Goal: Information Seeking & Learning: Learn about a topic

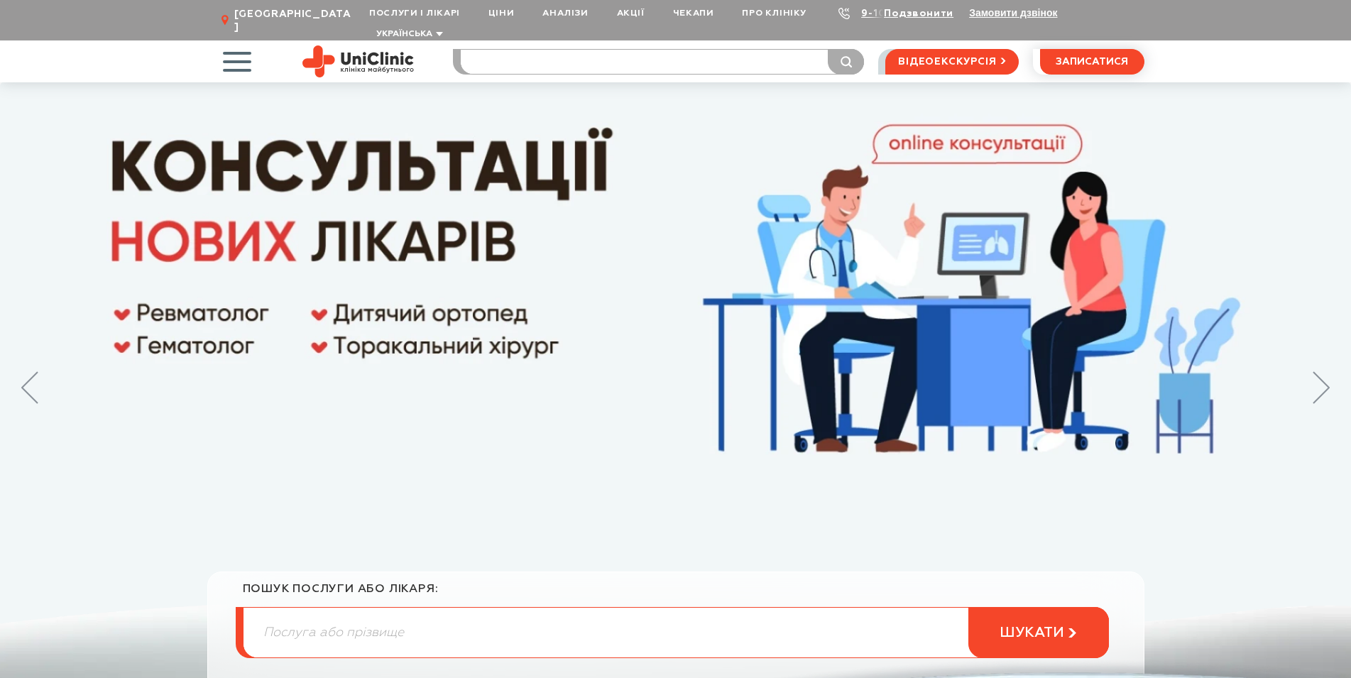
click at [494, 50] on input "search" at bounding box center [662, 62] width 403 height 24
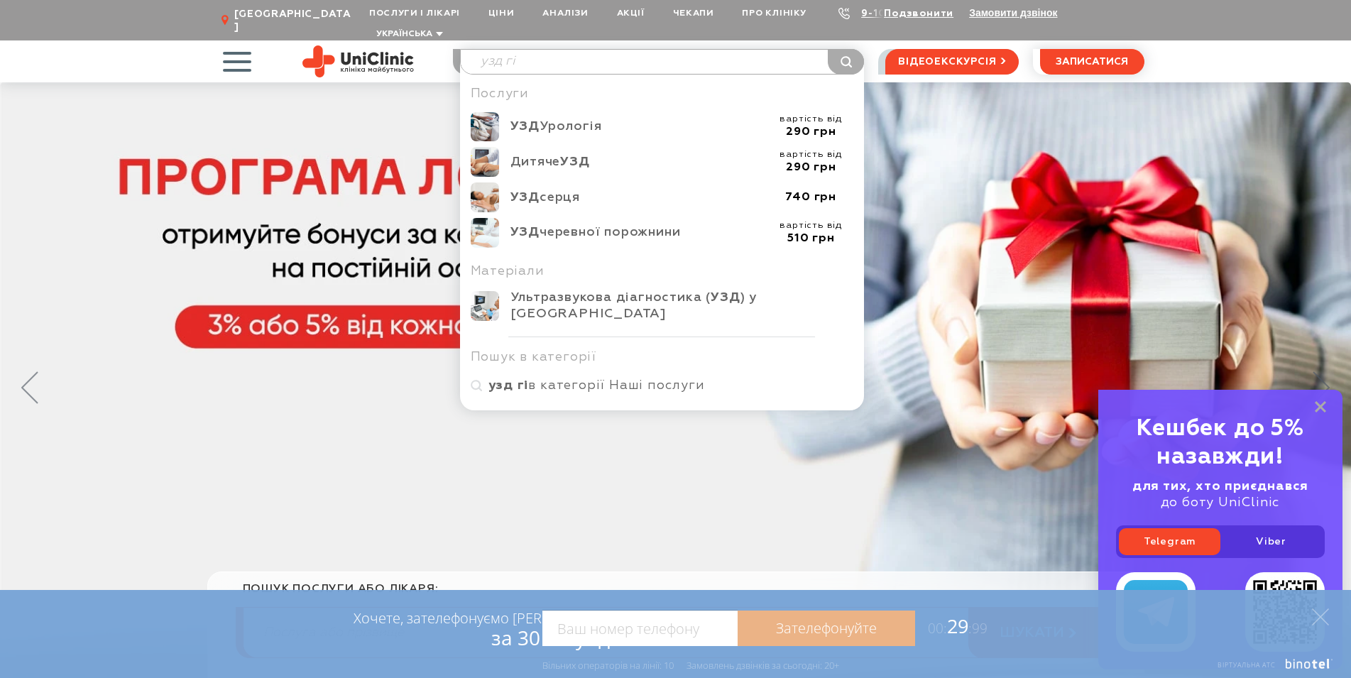
click at [542, 54] on input "узд гі" at bounding box center [662, 62] width 403 height 24
drag, startPoint x: 290, startPoint y: 82, endPoint x: 280, endPoint y: 82, distance: 9.3
click at [461, 74] on input "узд гі" at bounding box center [662, 62] width 403 height 24
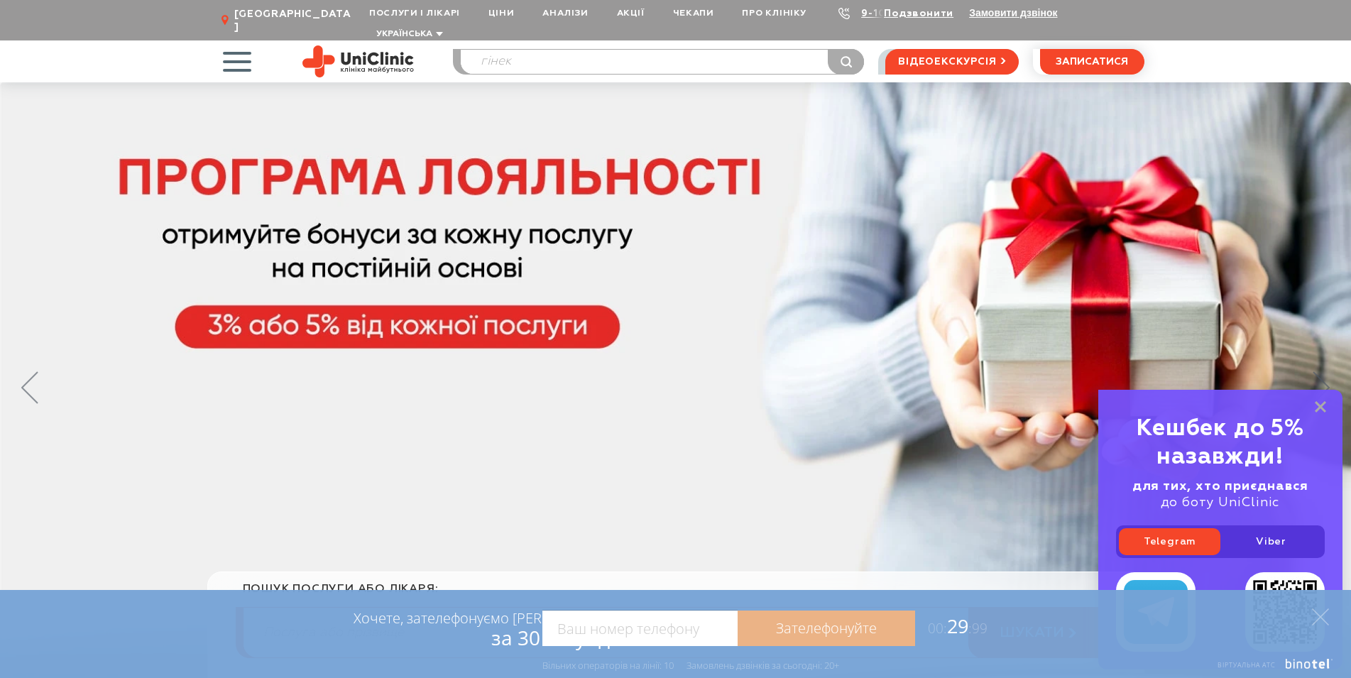
type input "гінек"
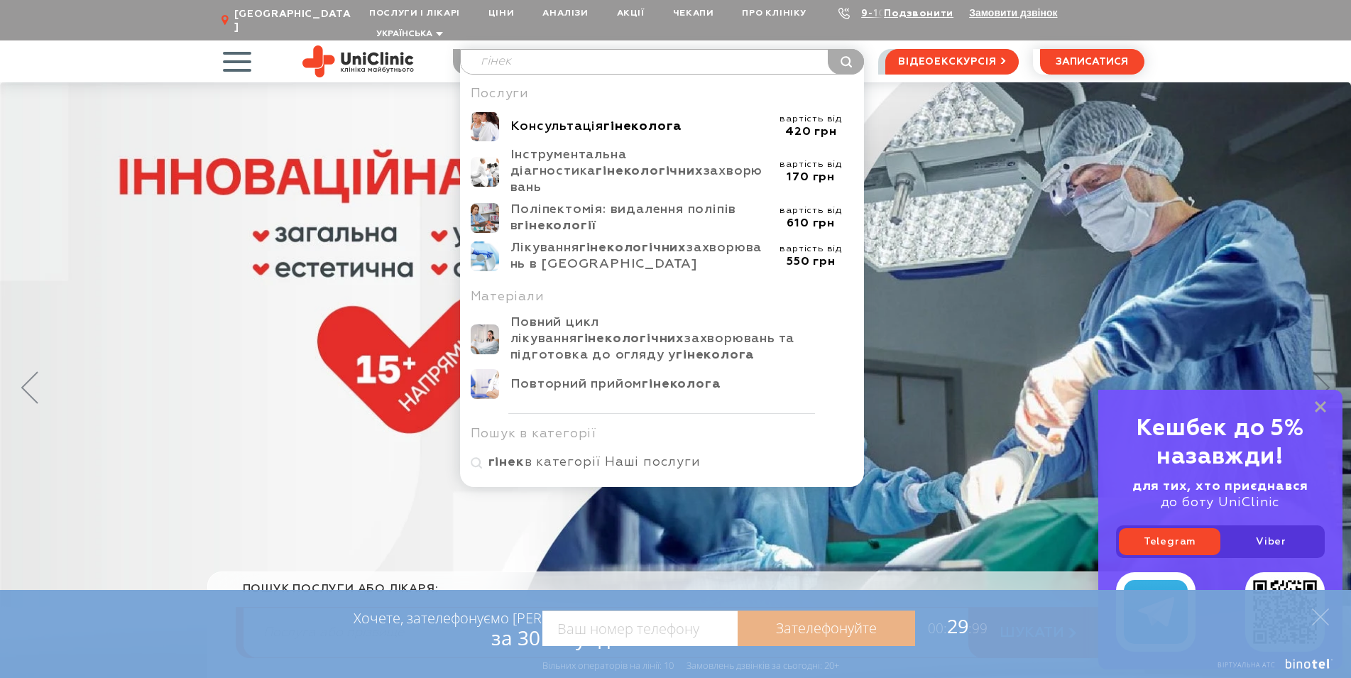
click at [571, 119] on div "Консультація гінеколога" at bounding box center [639, 127] width 258 height 16
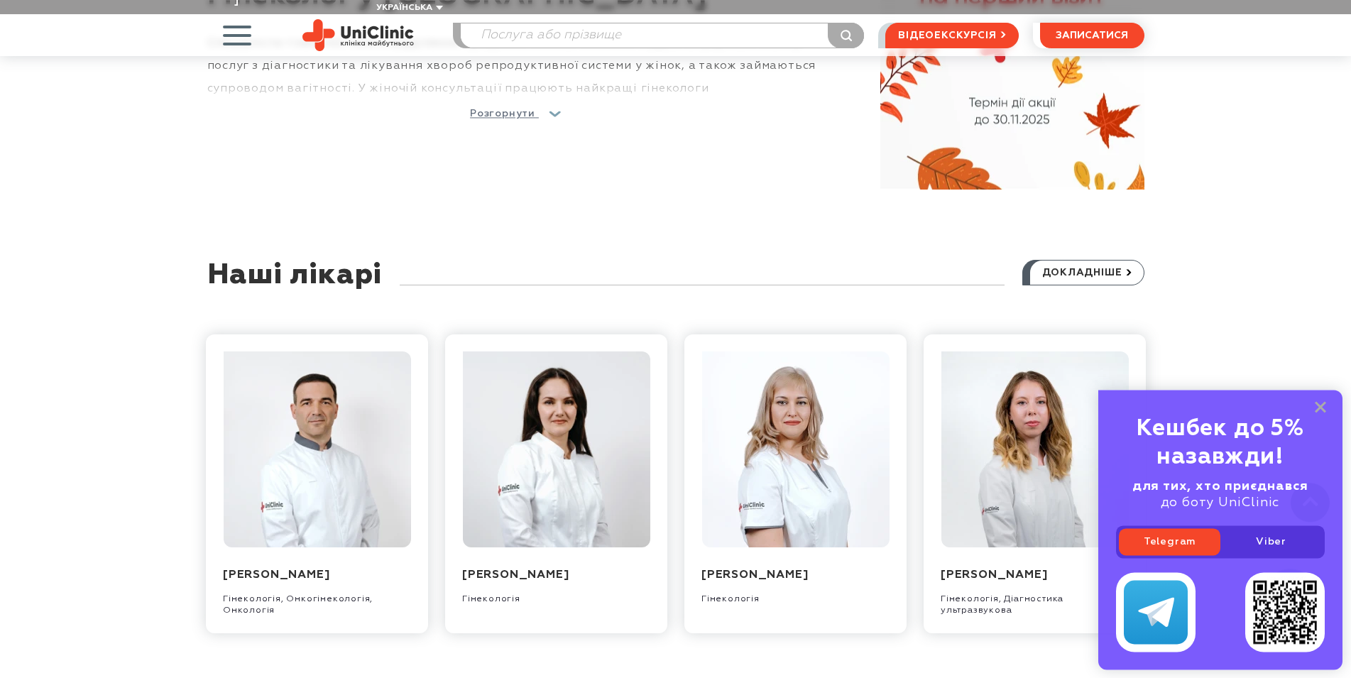
scroll to position [1231, 0]
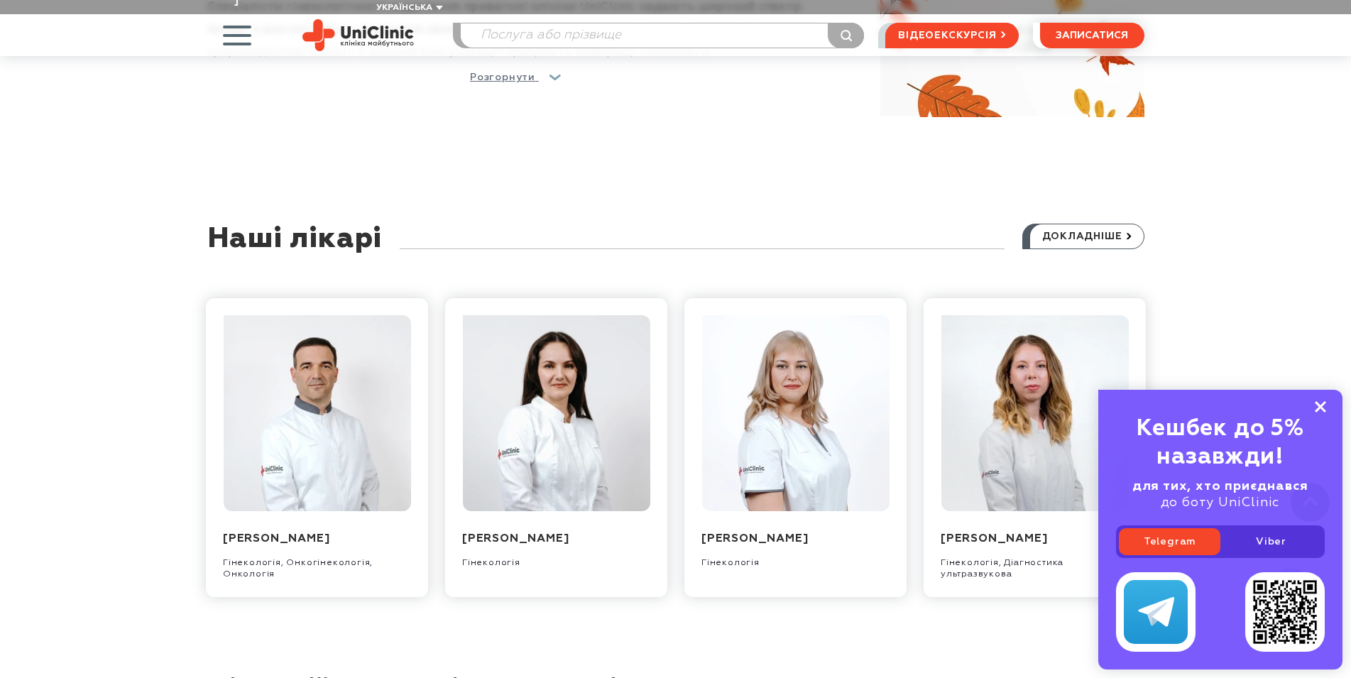
click at [1325, 401] on button at bounding box center [1319, 407] width 11 height 12
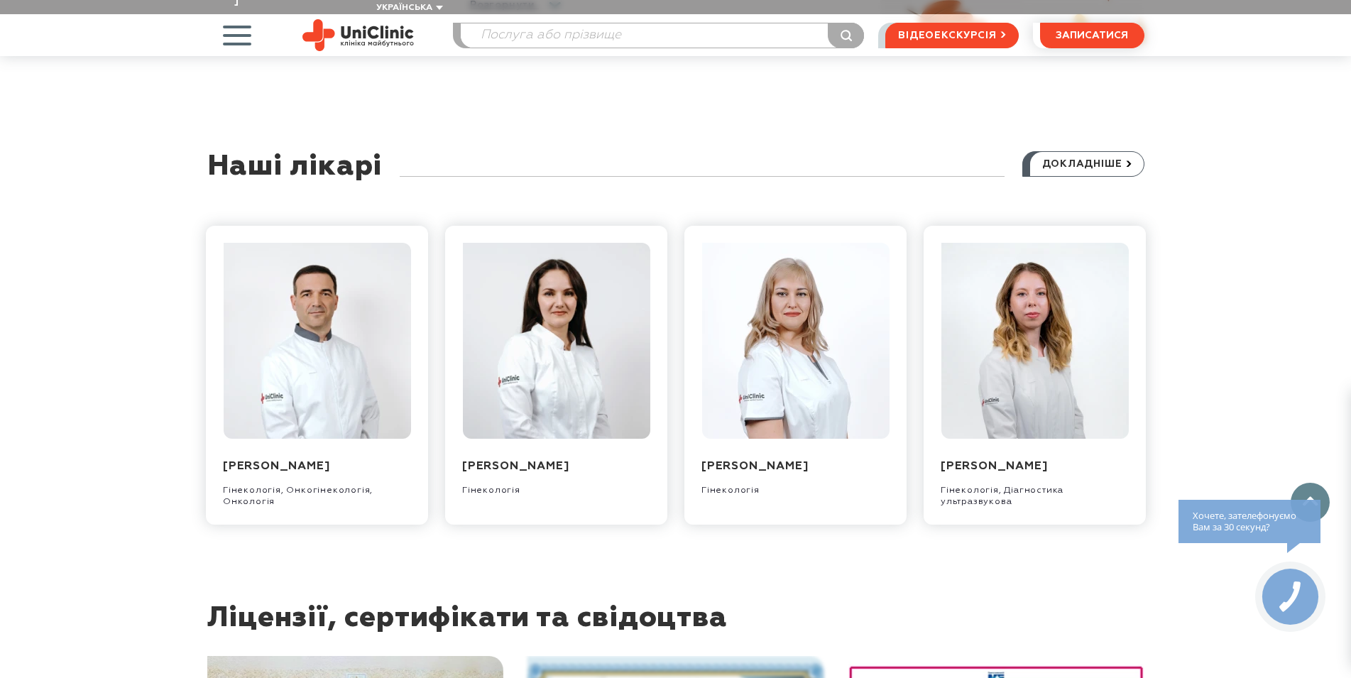
scroll to position [1375, 0]
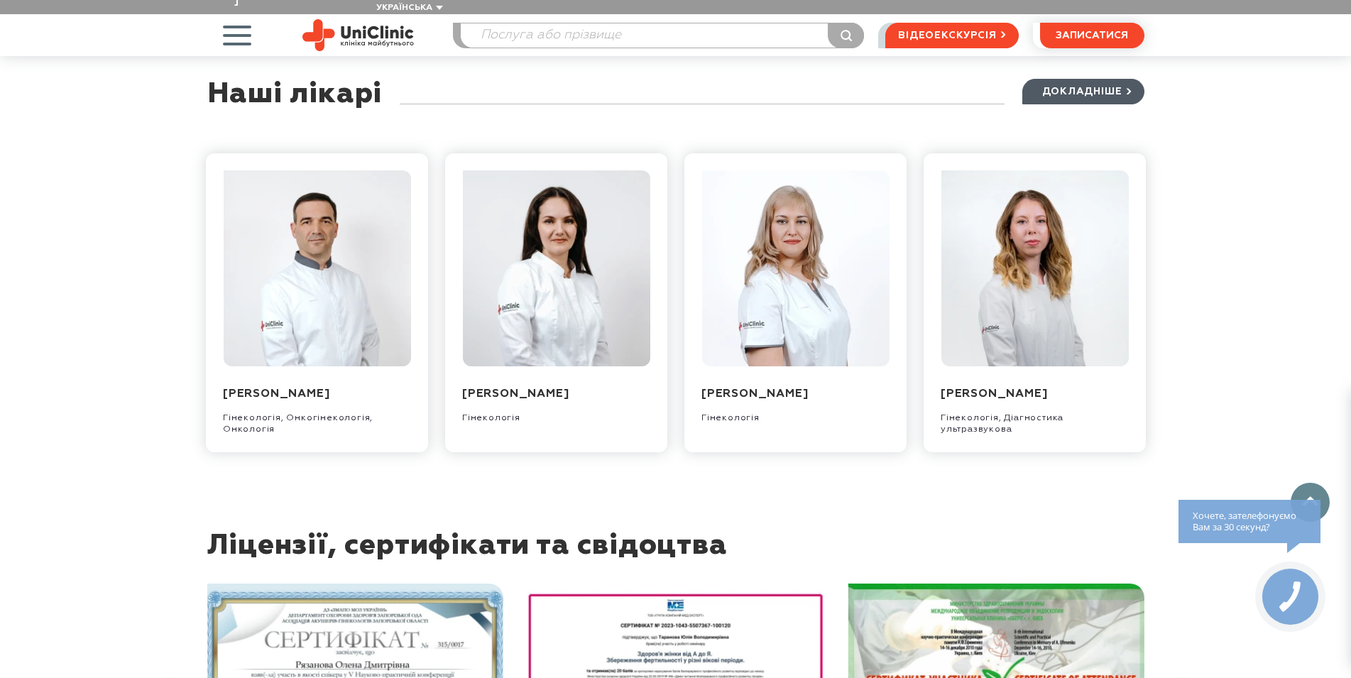
click at [1068, 79] on span "докладніше" at bounding box center [1082, 91] width 80 height 24
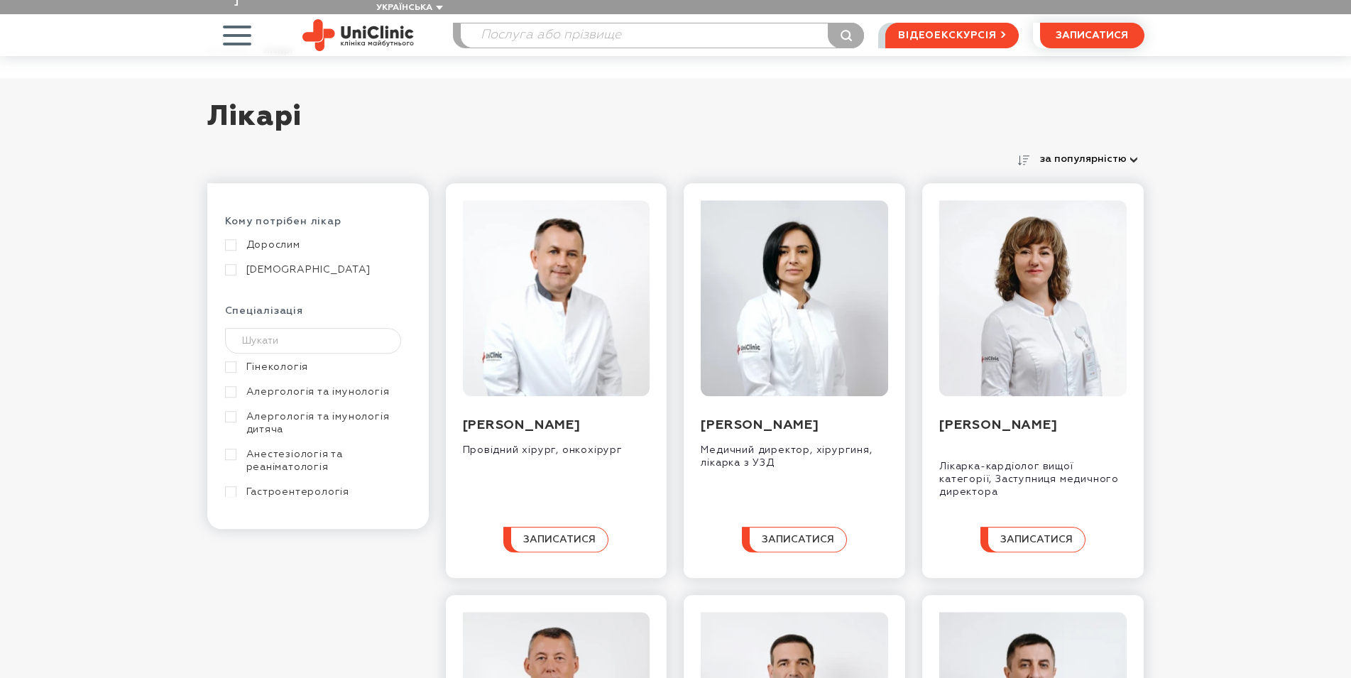
scroll to position [217, 0]
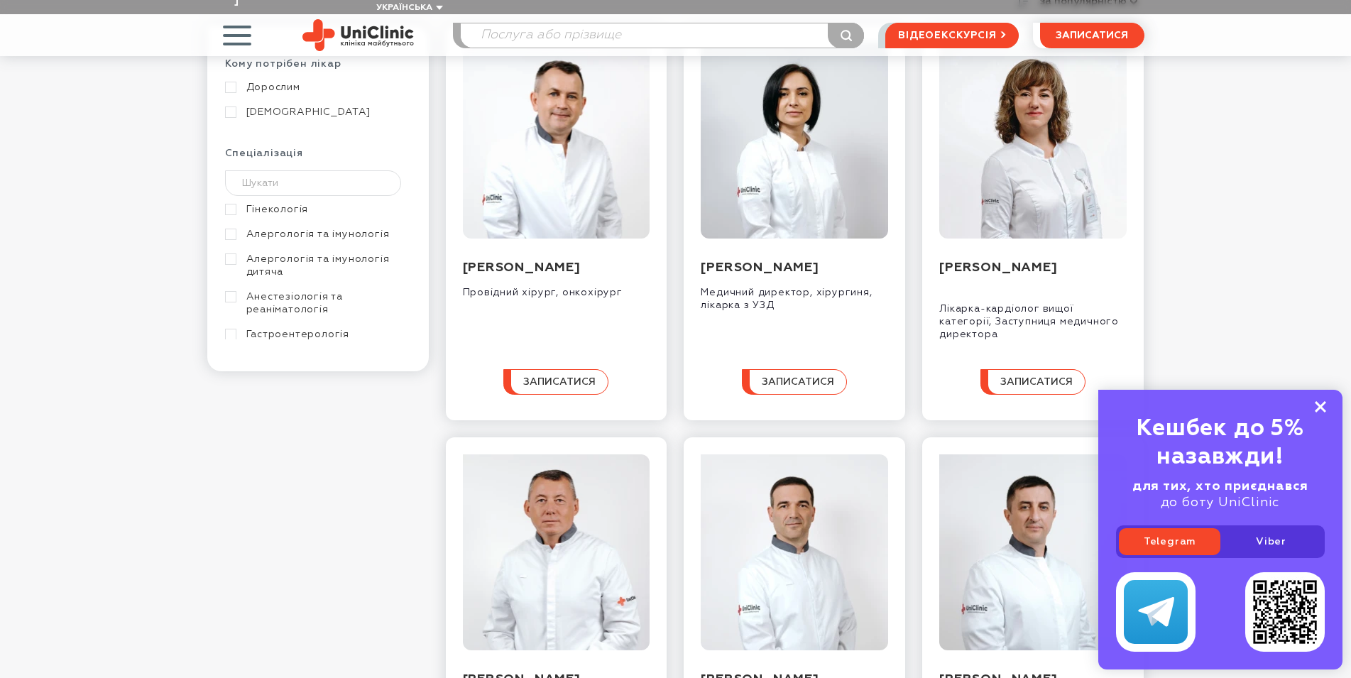
click at [1320, 407] on rect at bounding box center [1319, 406] width 11 height 11
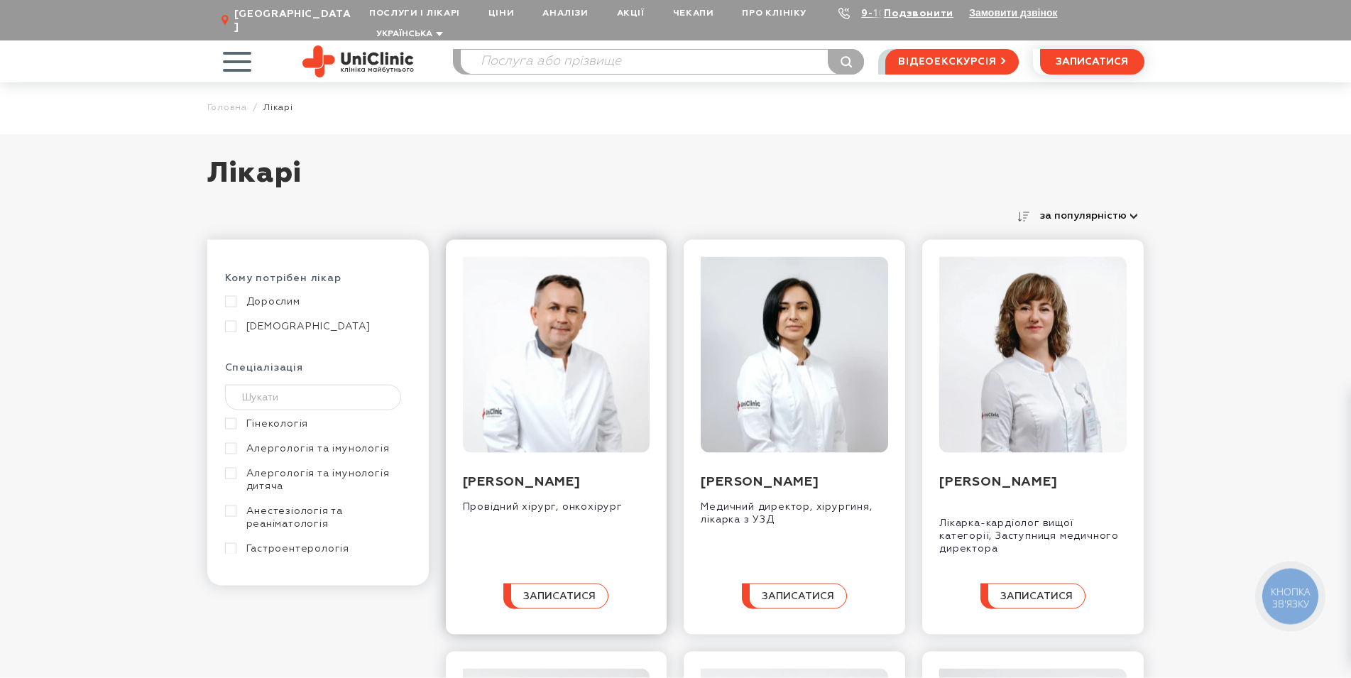
scroll to position [0, 0]
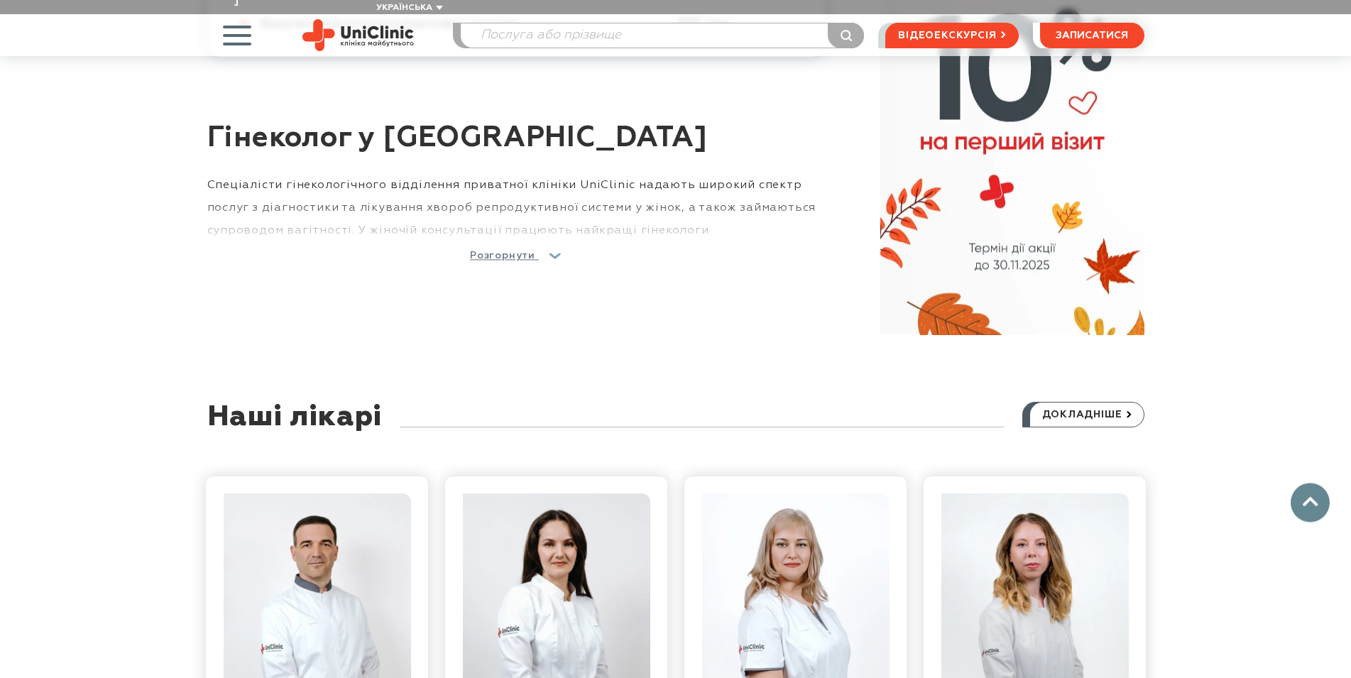
scroll to position [1086, 0]
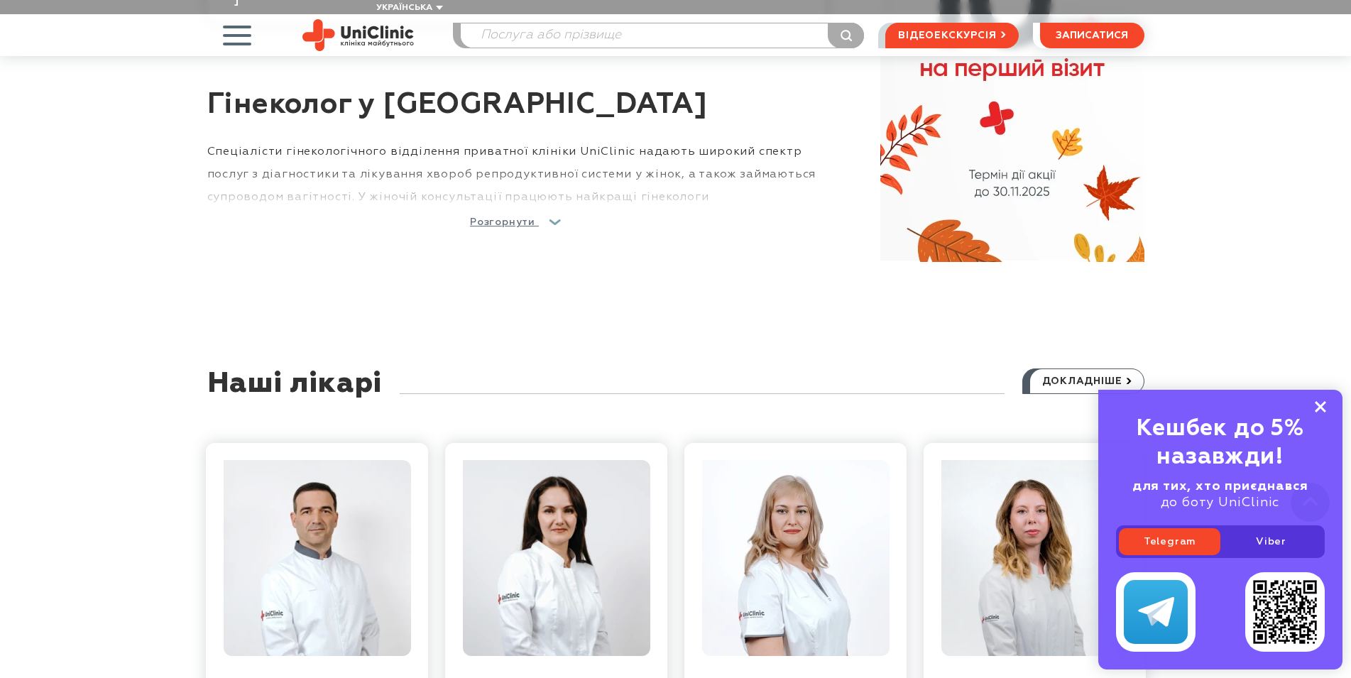
click at [1322, 409] on rect at bounding box center [1319, 406] width 11 height 11
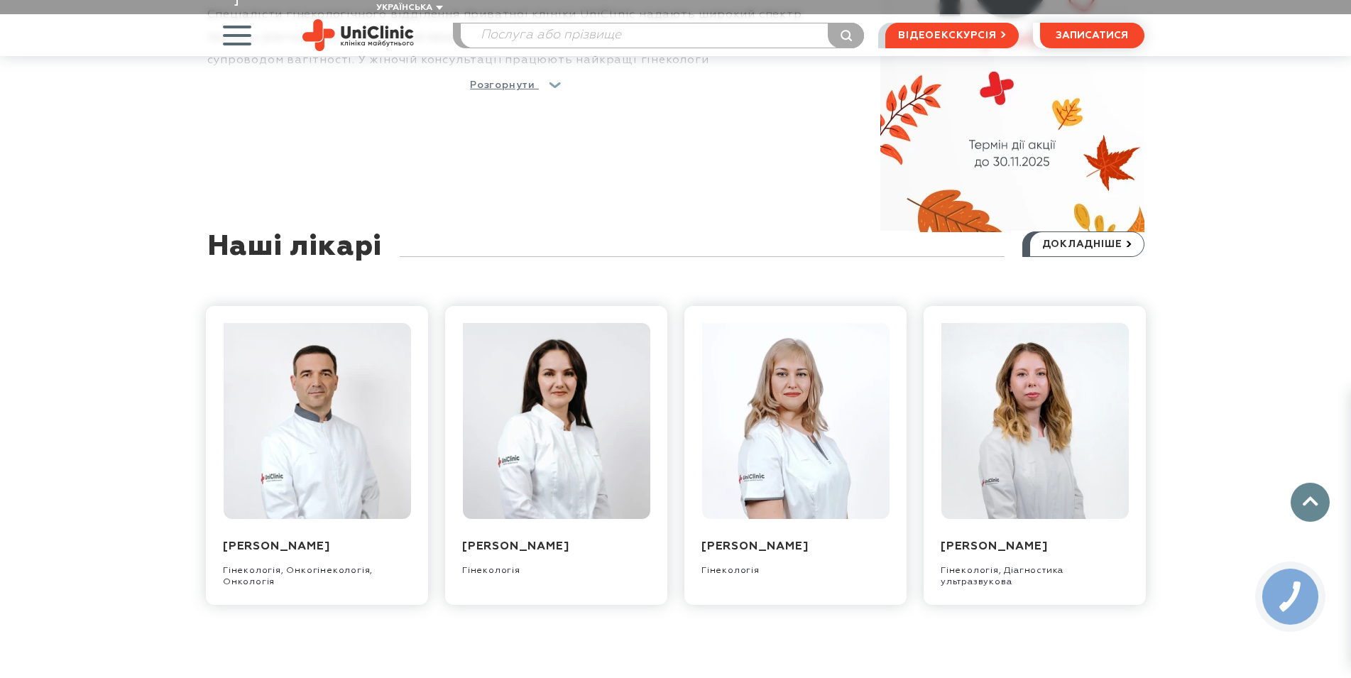
scroll to position [1231, 0]
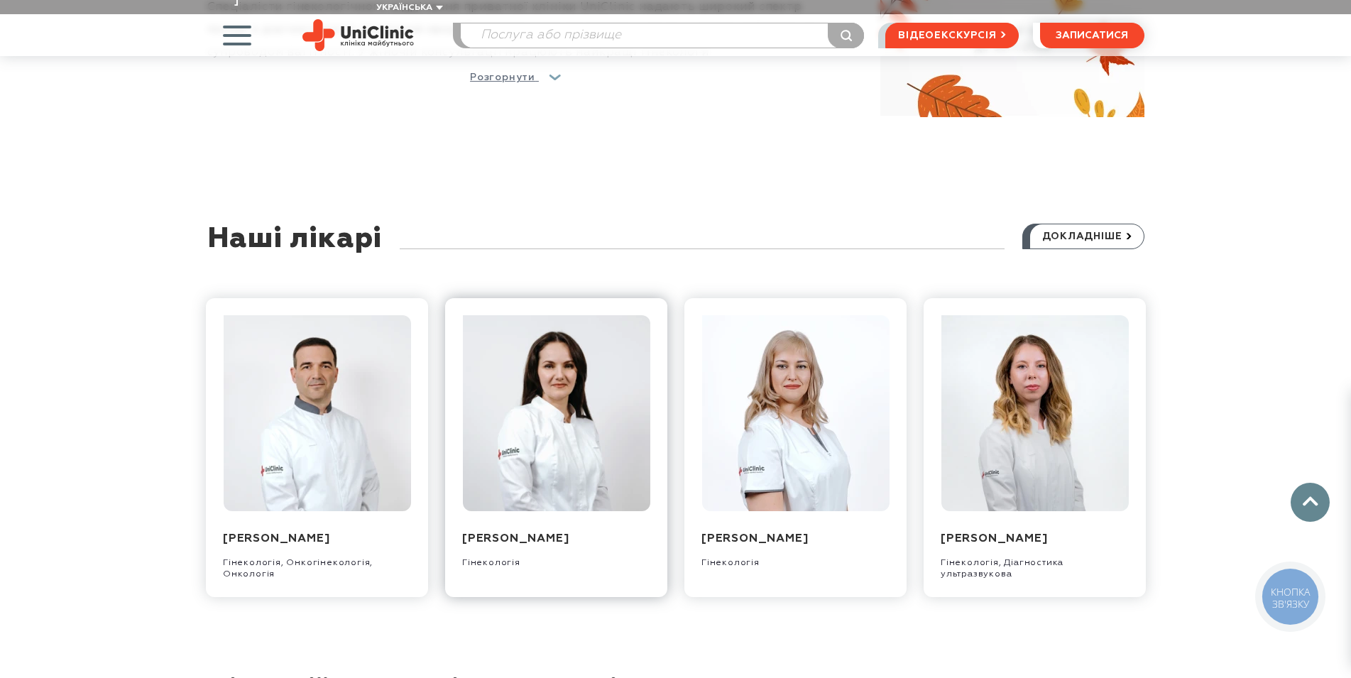
click at [580, 424] on img at bounding box center [555, 413] width 187 height 196
click at [808, 444] on img at bounding box center [794, 413] width 187 height 196
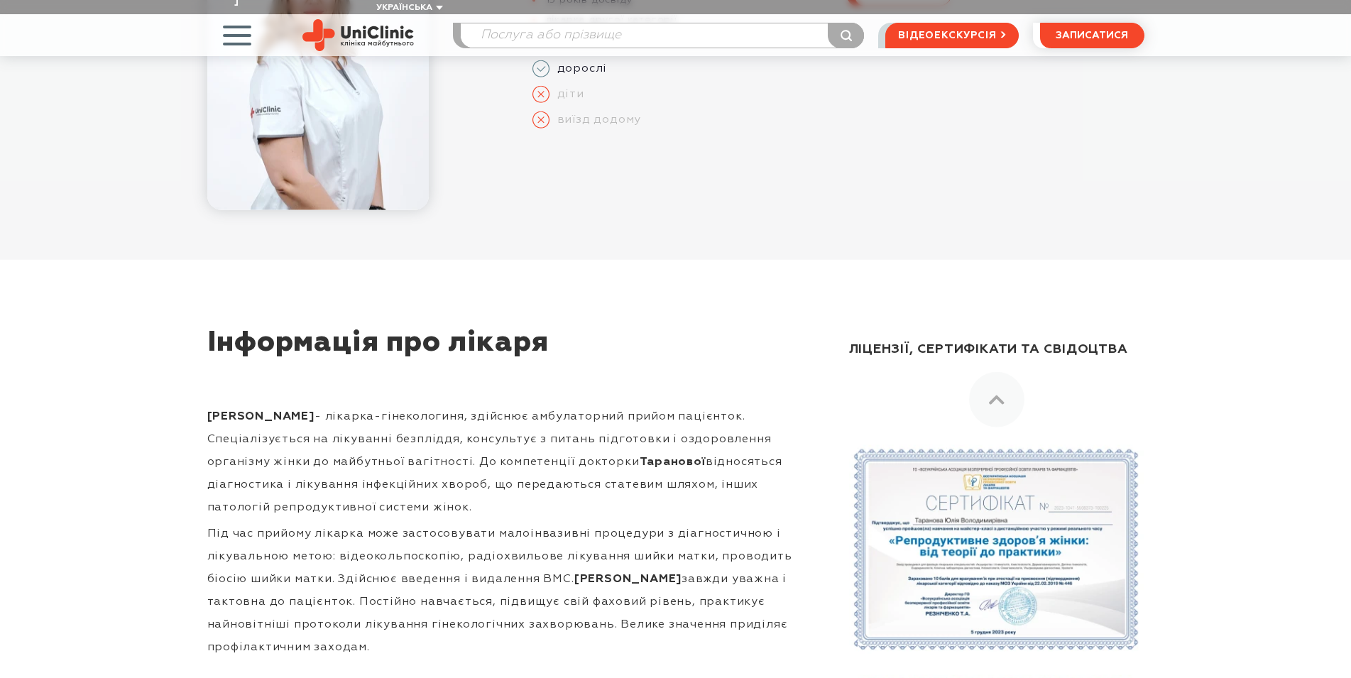
scroll to position [290, 0]
